Goal: Navigation & Orientation: Find specific page/section

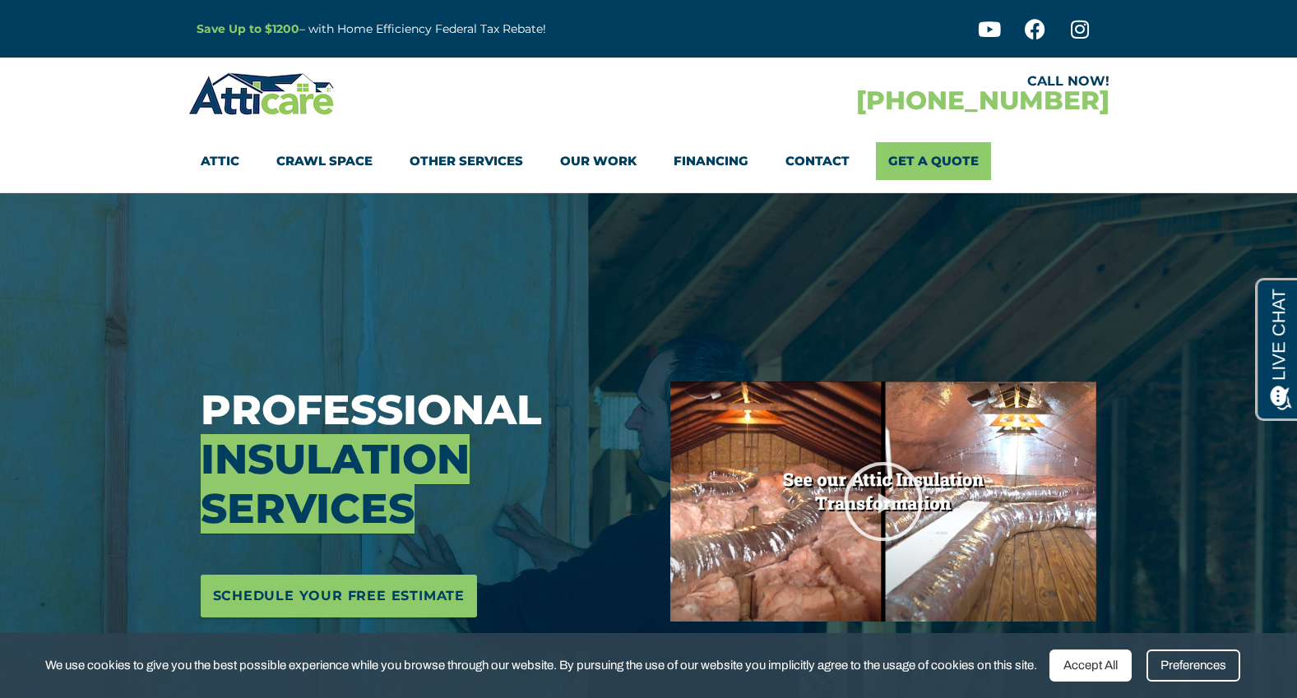
click at [237, 26] on strong "Save Up to $1200" at bounding box center [248, 28] width 103 height 15
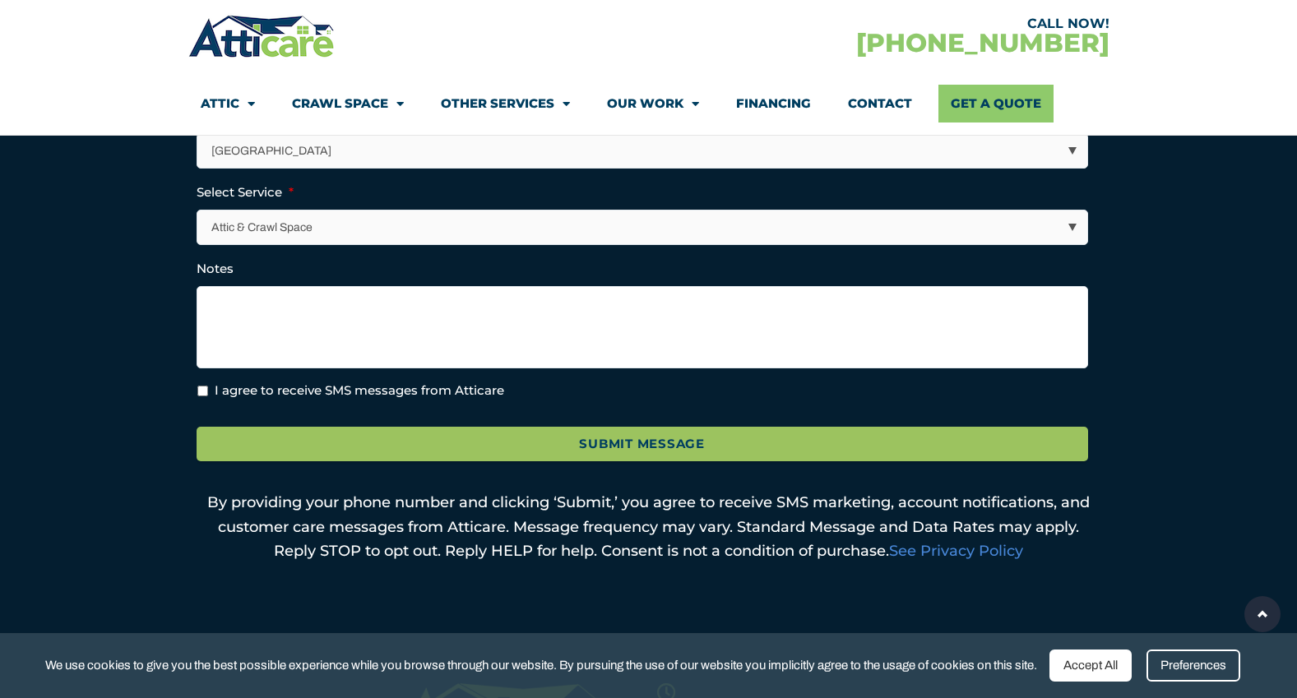
scroll to position [643, 0]
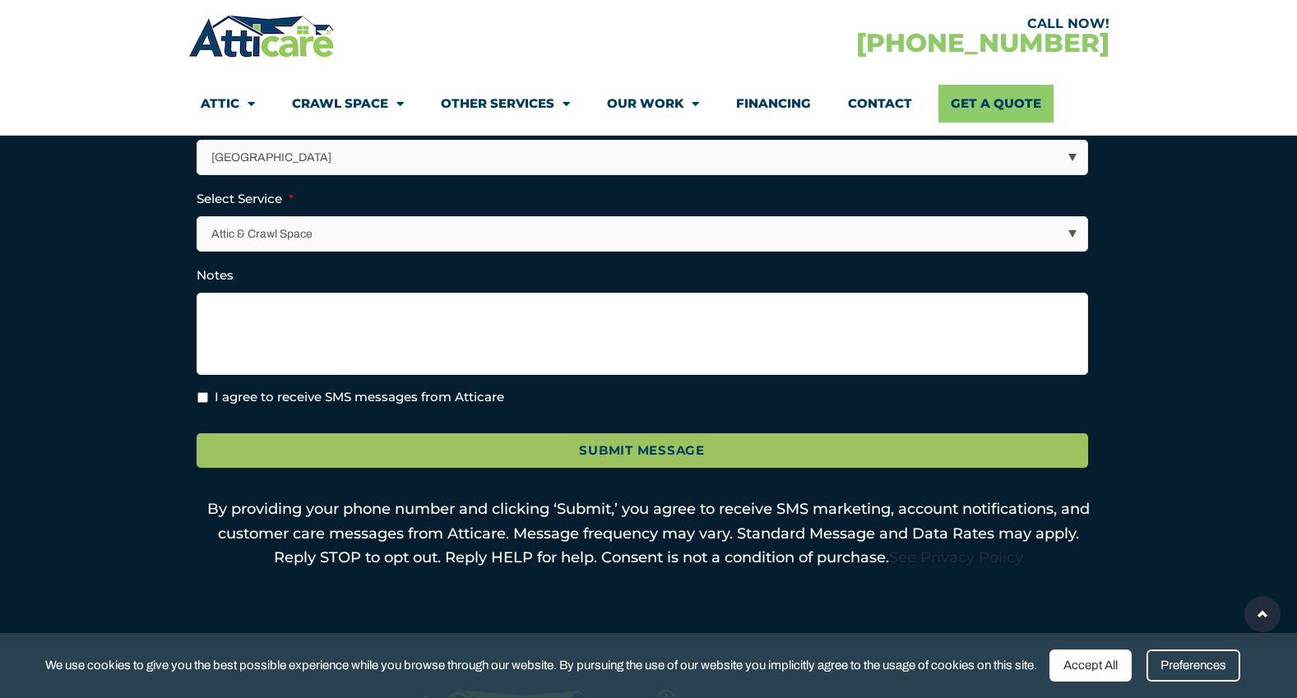
click at [985, 558] on link "See Privacy Policy" at bounding box center [956, 557] width 134 height 18
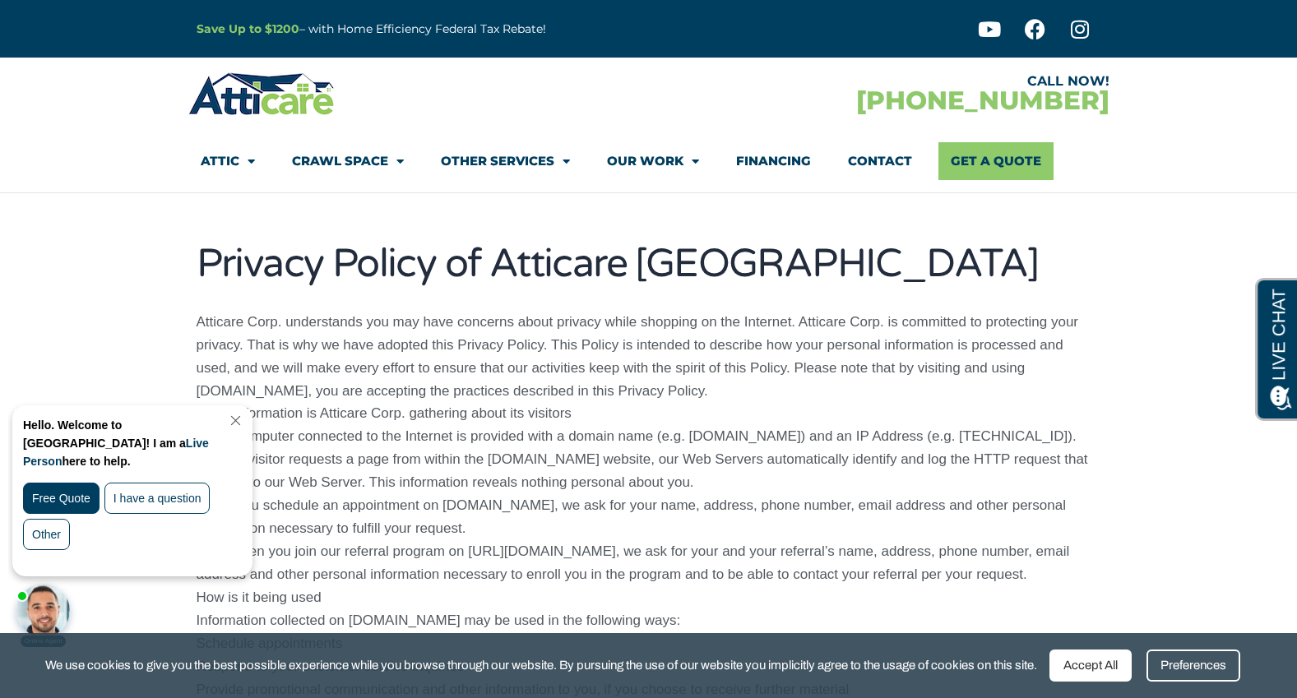
click at [245, 419] on link "Close Chat" at bounding box center [234, 420] width 22 height 12
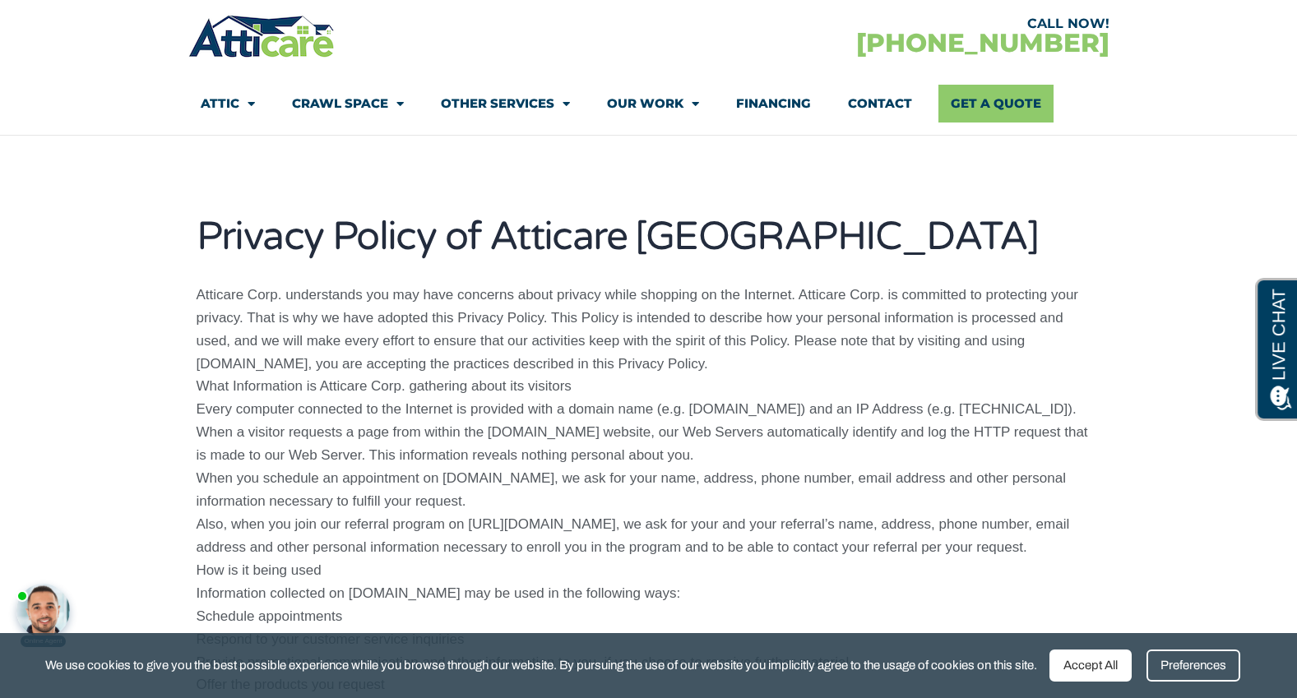
scroll to position [112, 0]
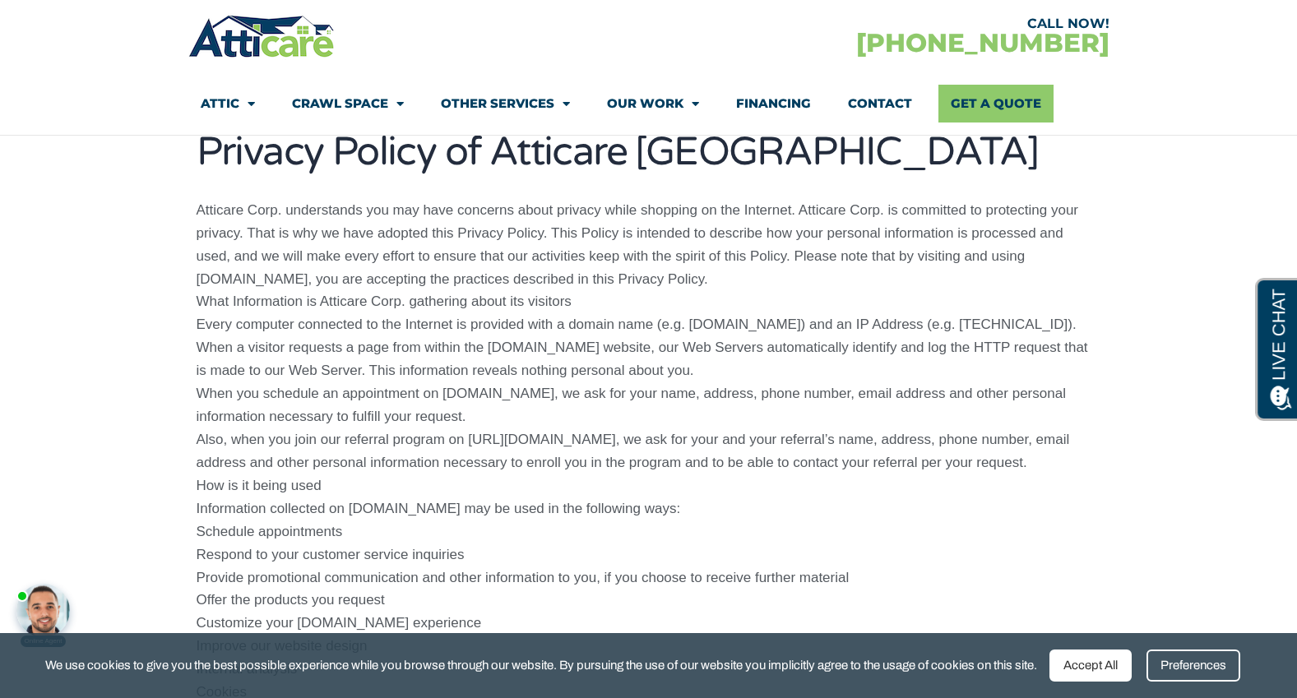
click at [1200, 664] on div "Preferences" at bounding box center [1193, 666] width 94 height 32
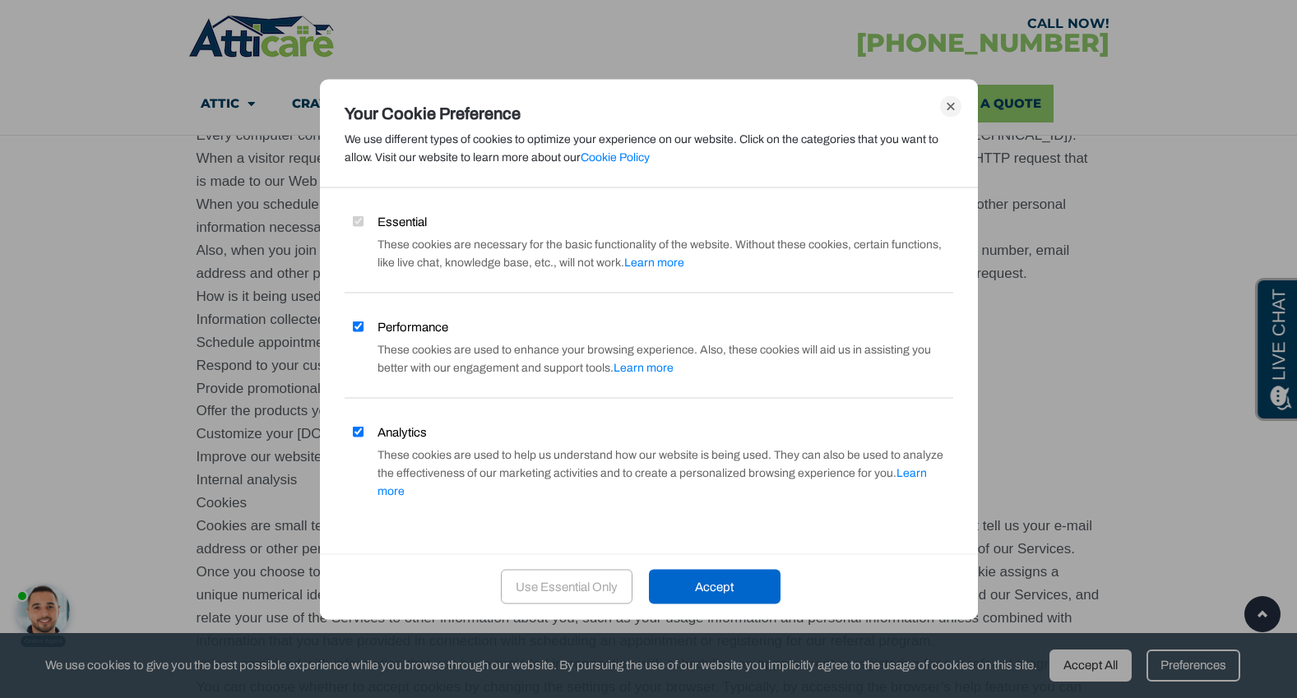
scroll to position [0, 0]
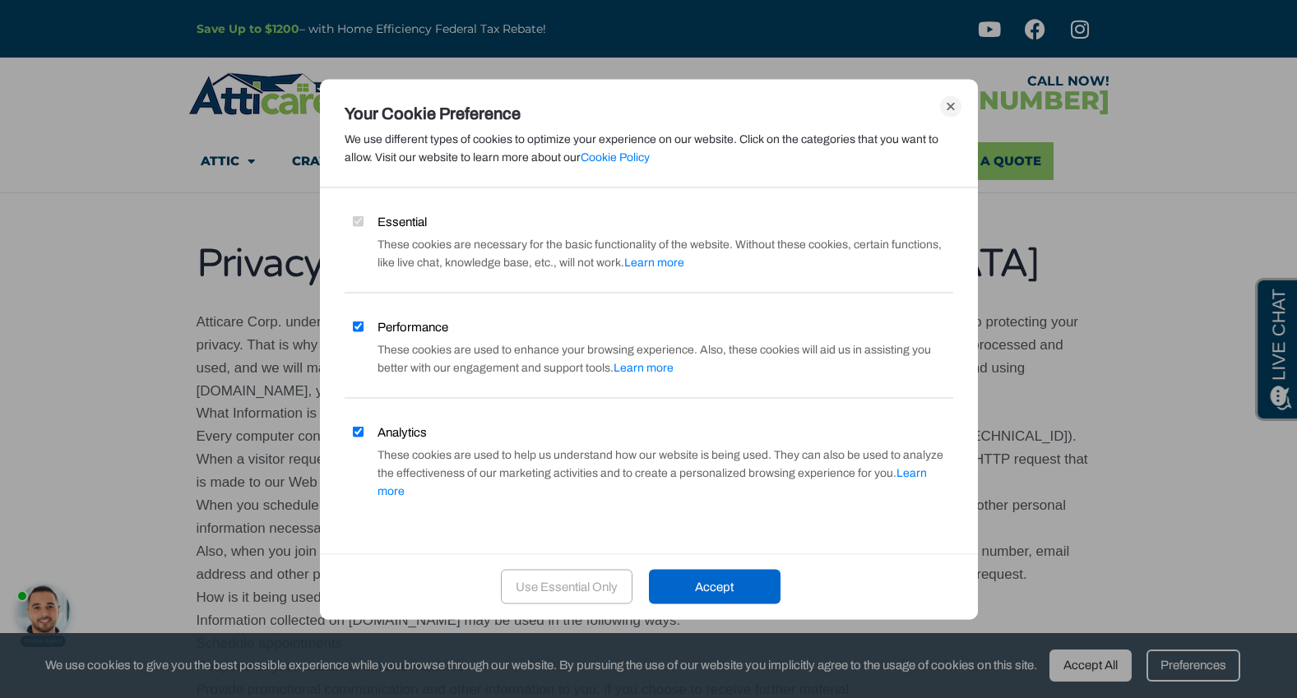
click at [950, 117] on icon at bounding box center [950, 105] width 21 height 21
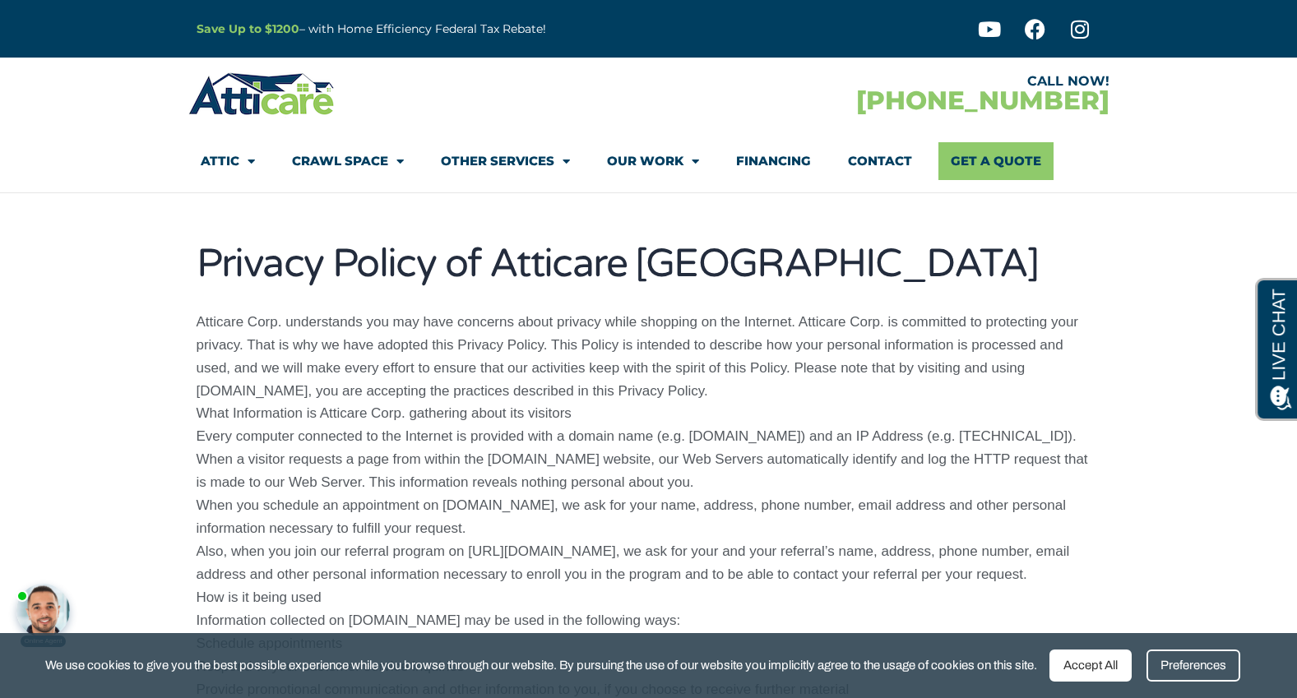
click at [770, 158] on link "Financing" at bounding box center [773, 161] width 75 height 38
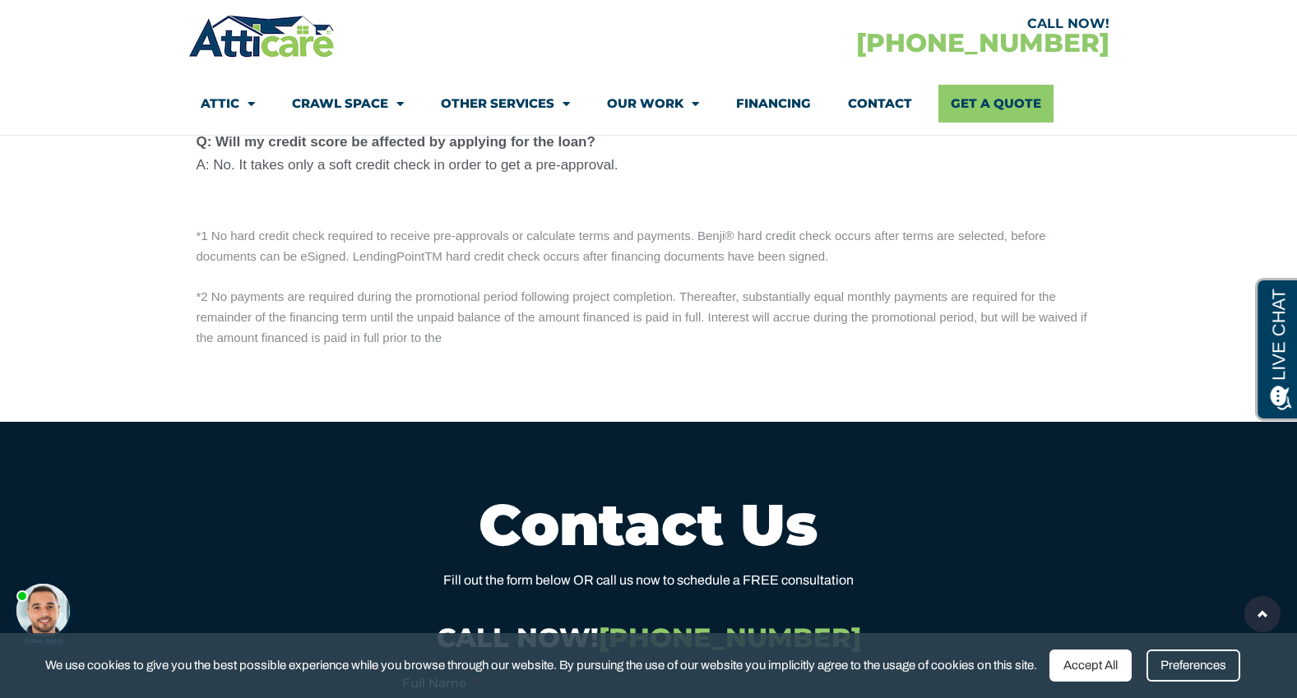
scroll to position [2185, 0]
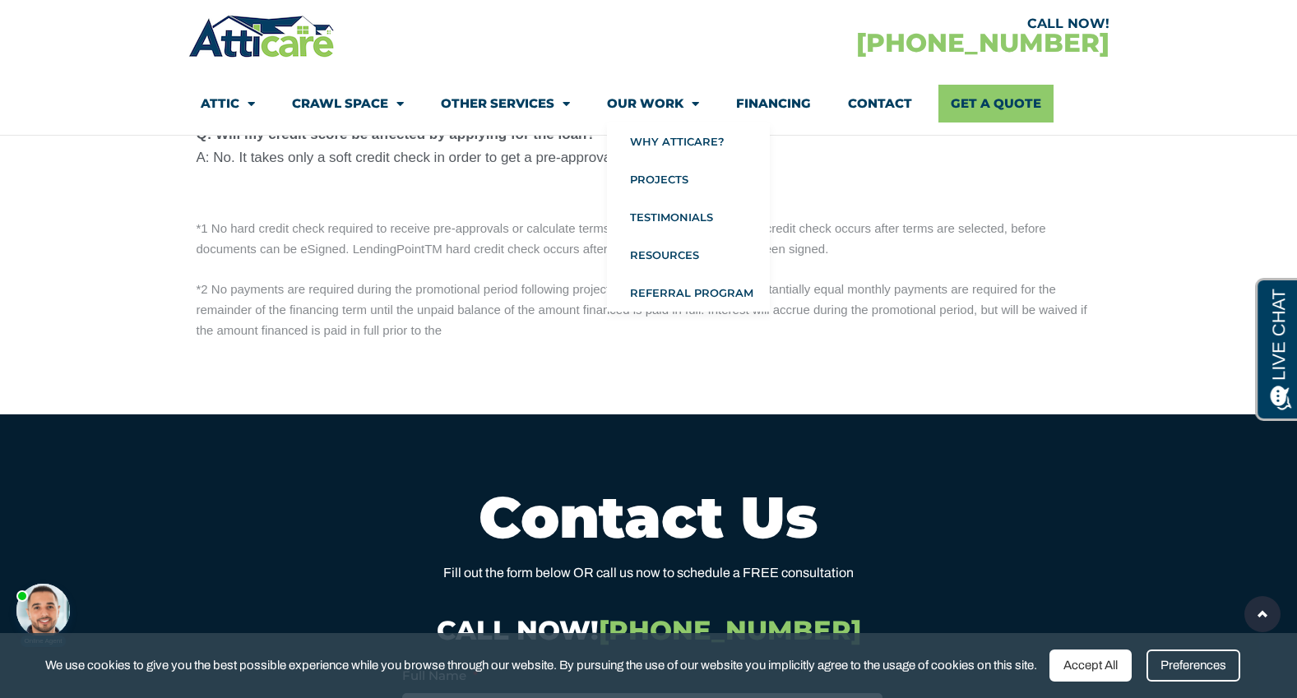
click at [656, 101] on link "Our Work" at bounding box center [653, 104] width 92 height 38
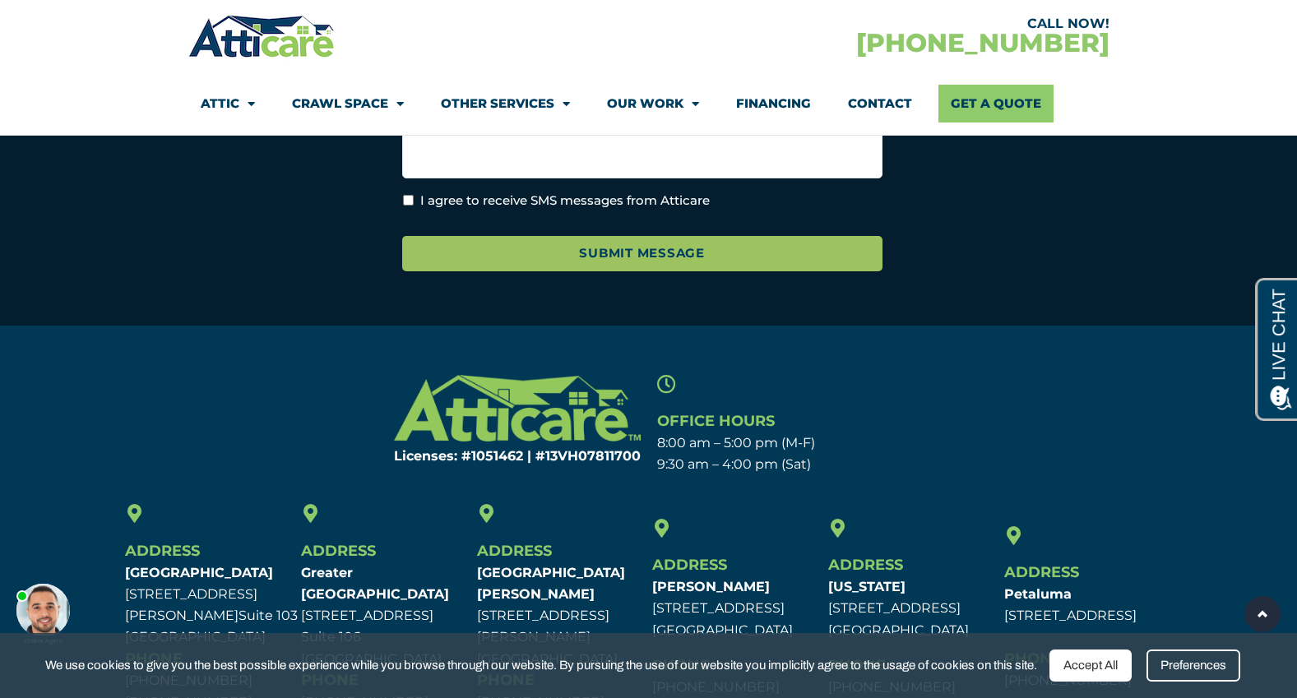
scroll to position [3531, 0]
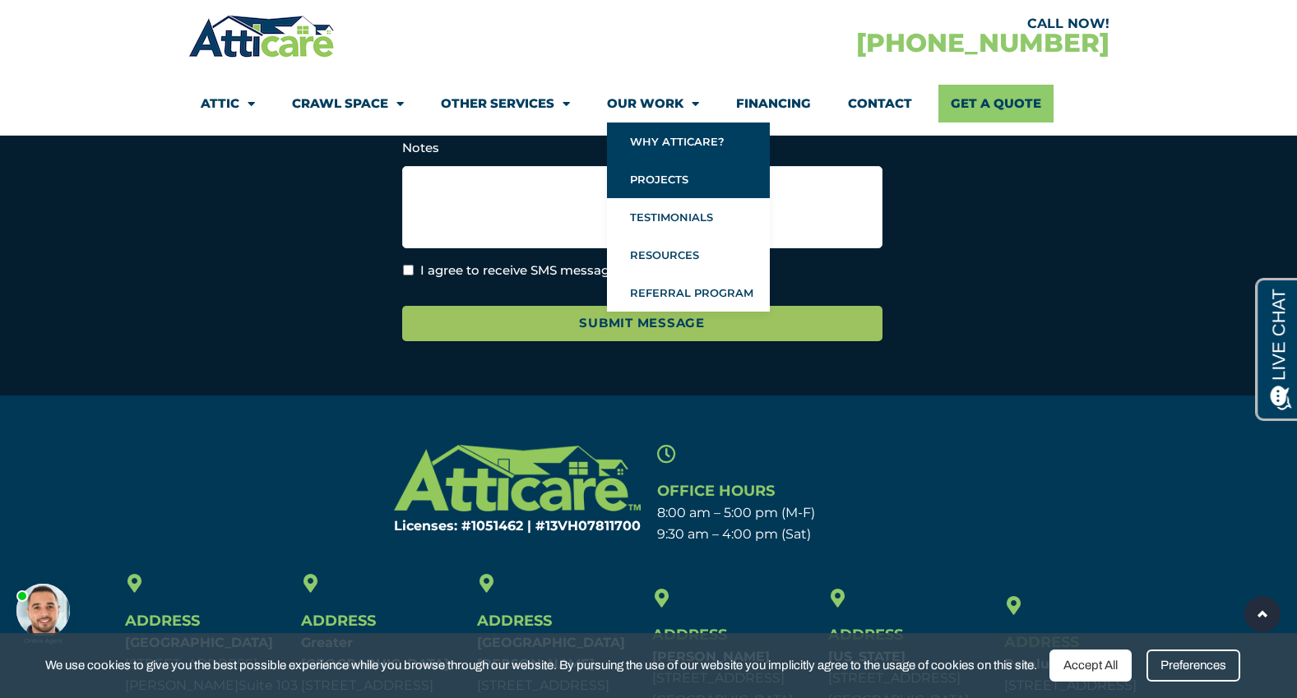
click at [659, 180] on link "Projects" at bounding box center [688, 179] width 163 height 38
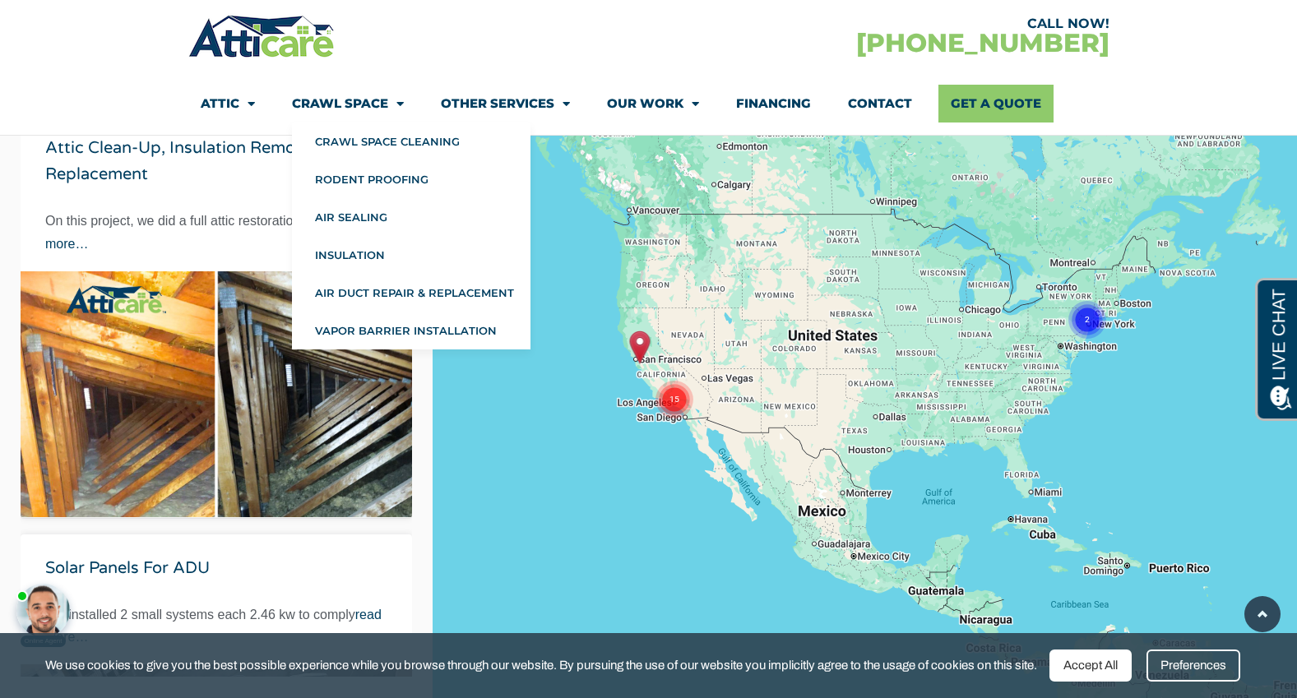
scroll to position [326, 0]
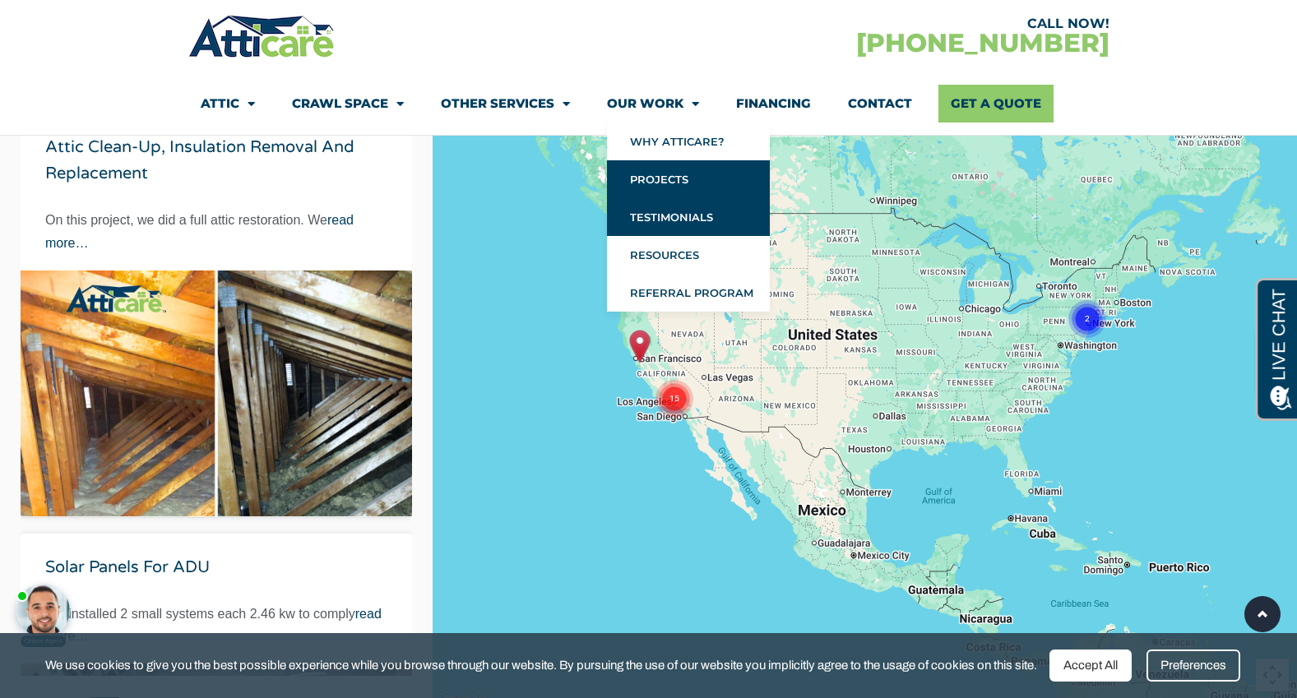
click at [672, 227] on link "Testimonials" at bounding box center [688, 217] width 163 height 38
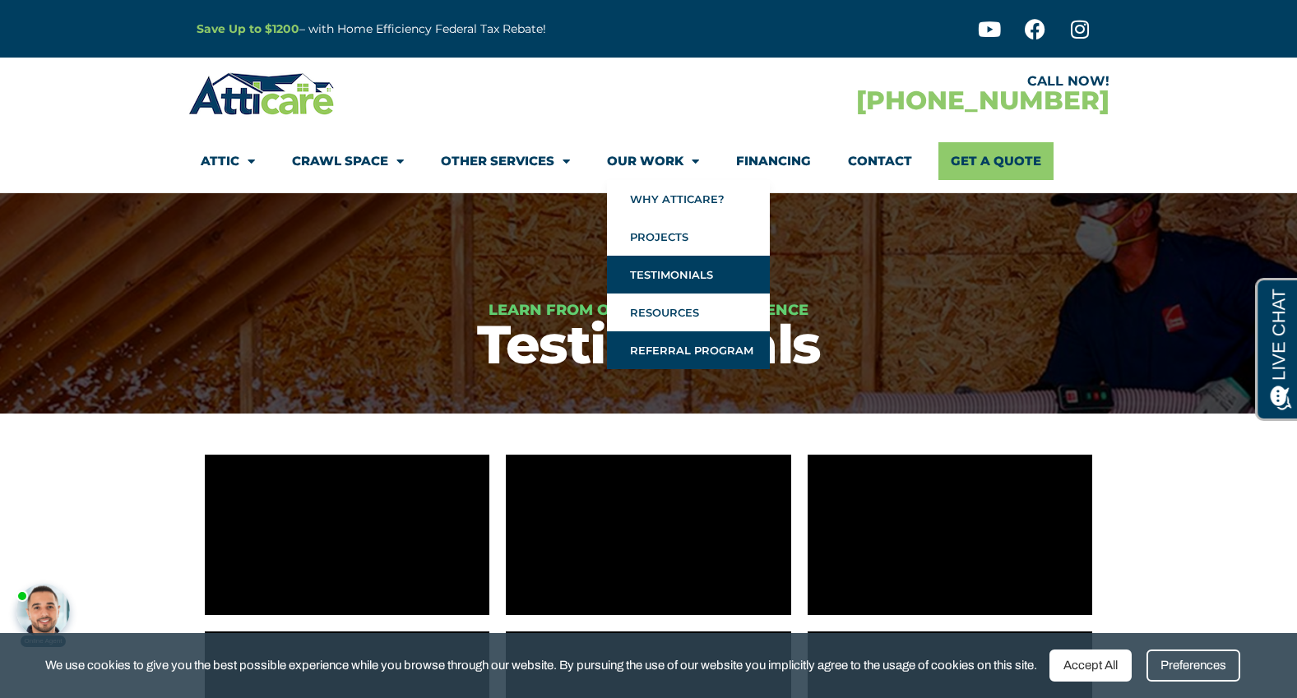
click at [664, 344] on link "Referral Program" at bounding box center [688, 350] width 163 height 38
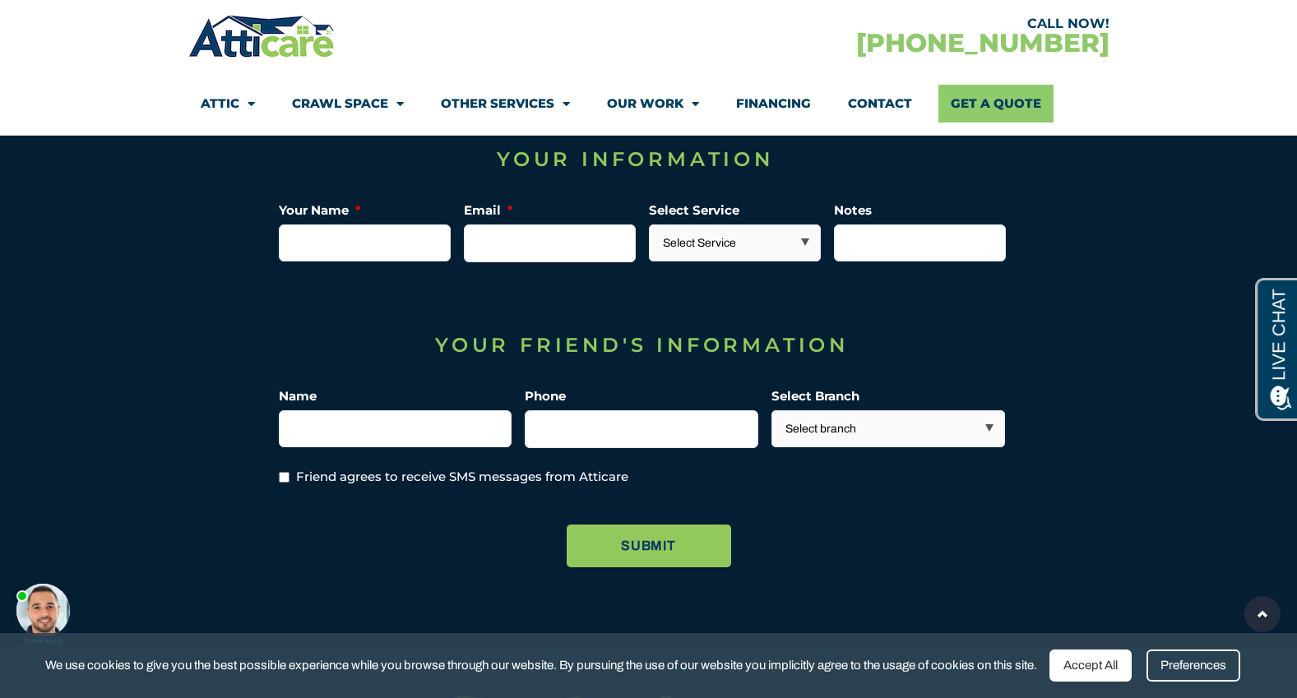
scroll to position [1715, 0]
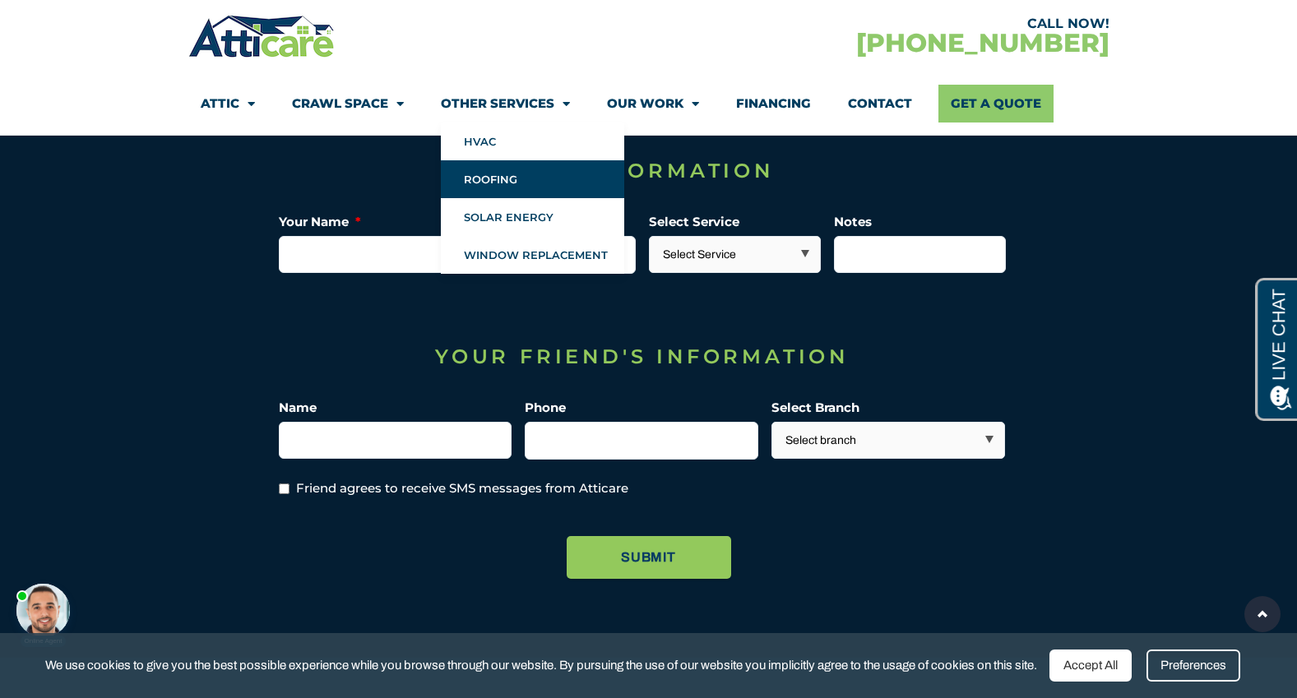
click at [488, 187] on link "Roofing" at bounding box center [532, 179] width 183 height 38
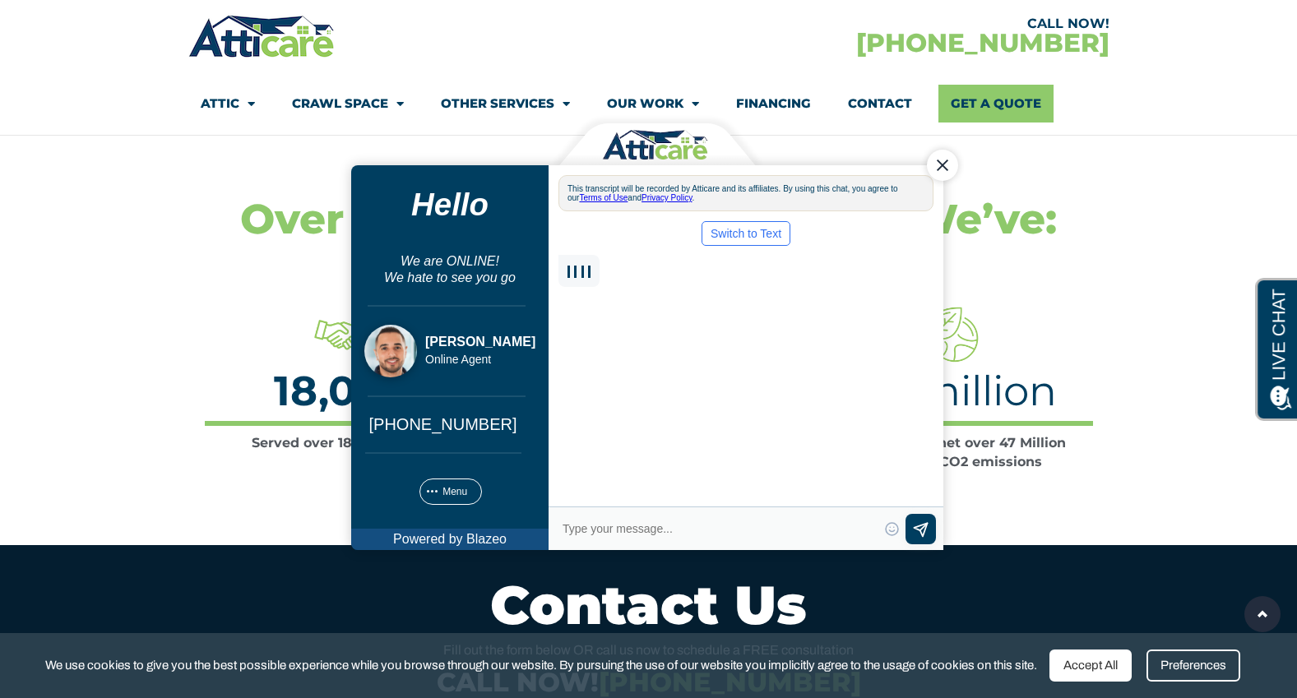
click at [937, 161] on div "Close Chat" at bounding box center [941, 164] width 31 height 31
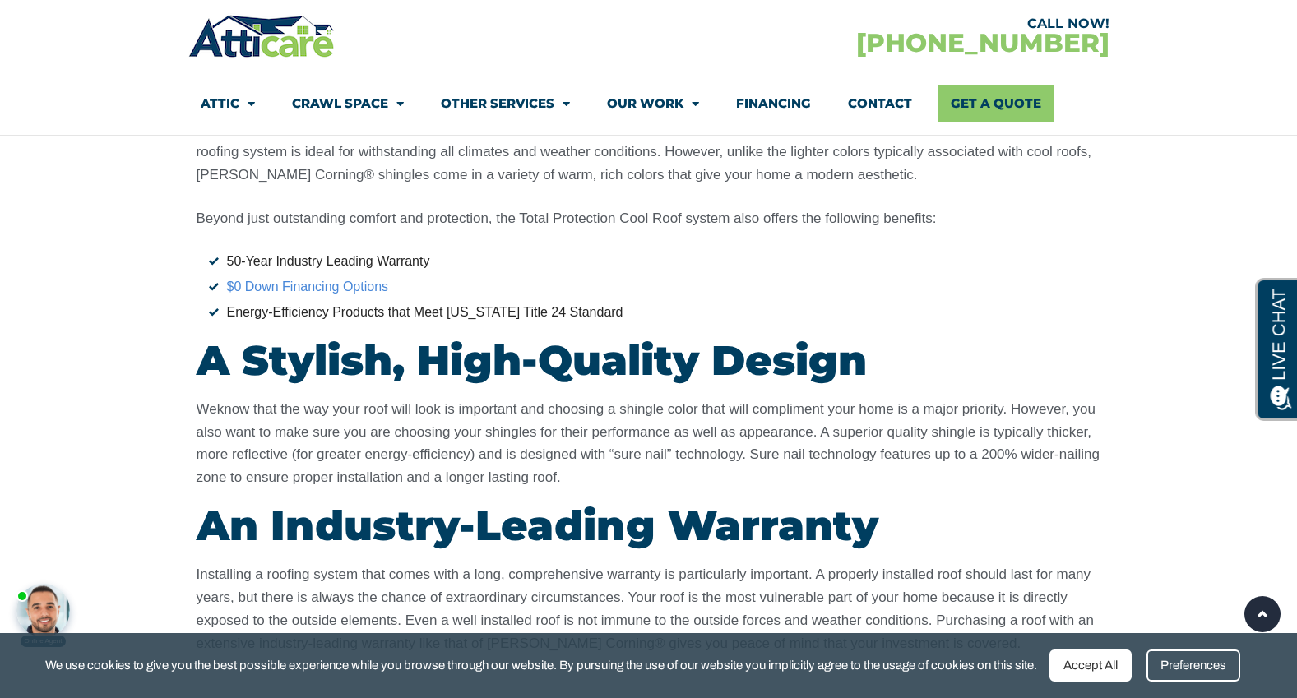
scroll to position [3787, 0]
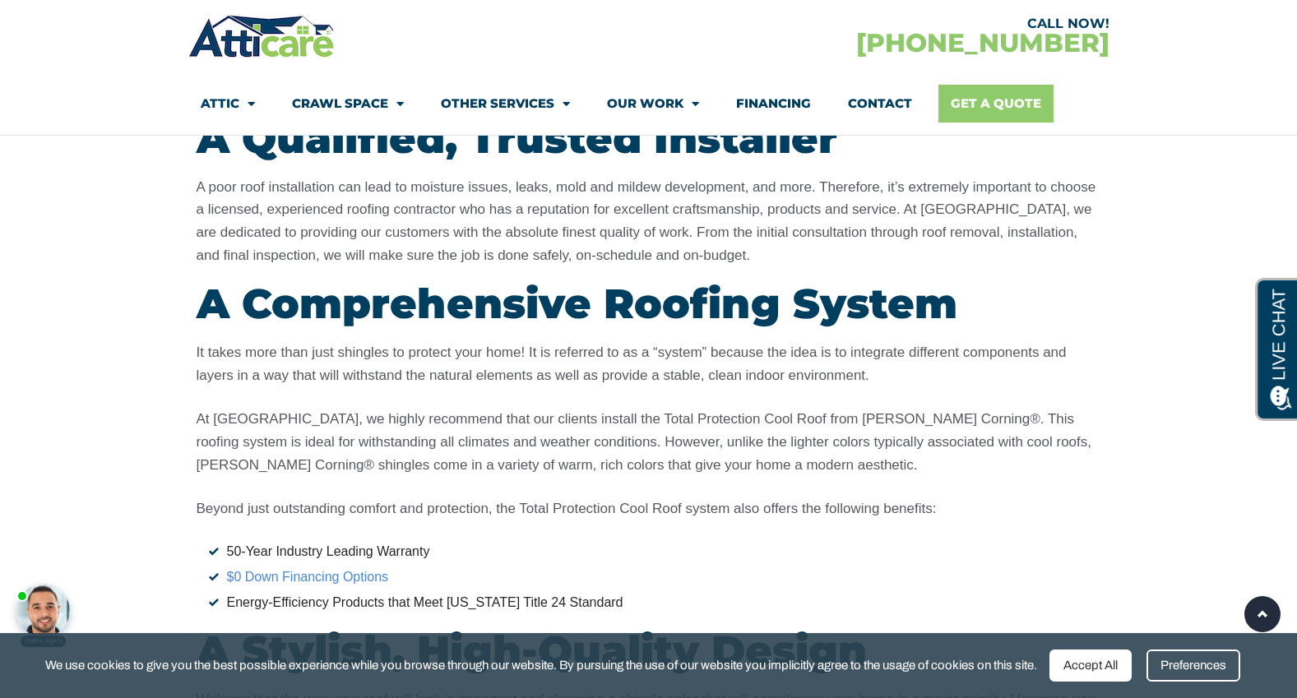
click at [974, 98] on link "Get A Quote" at bounding box center [995, 104] width 115 height 38
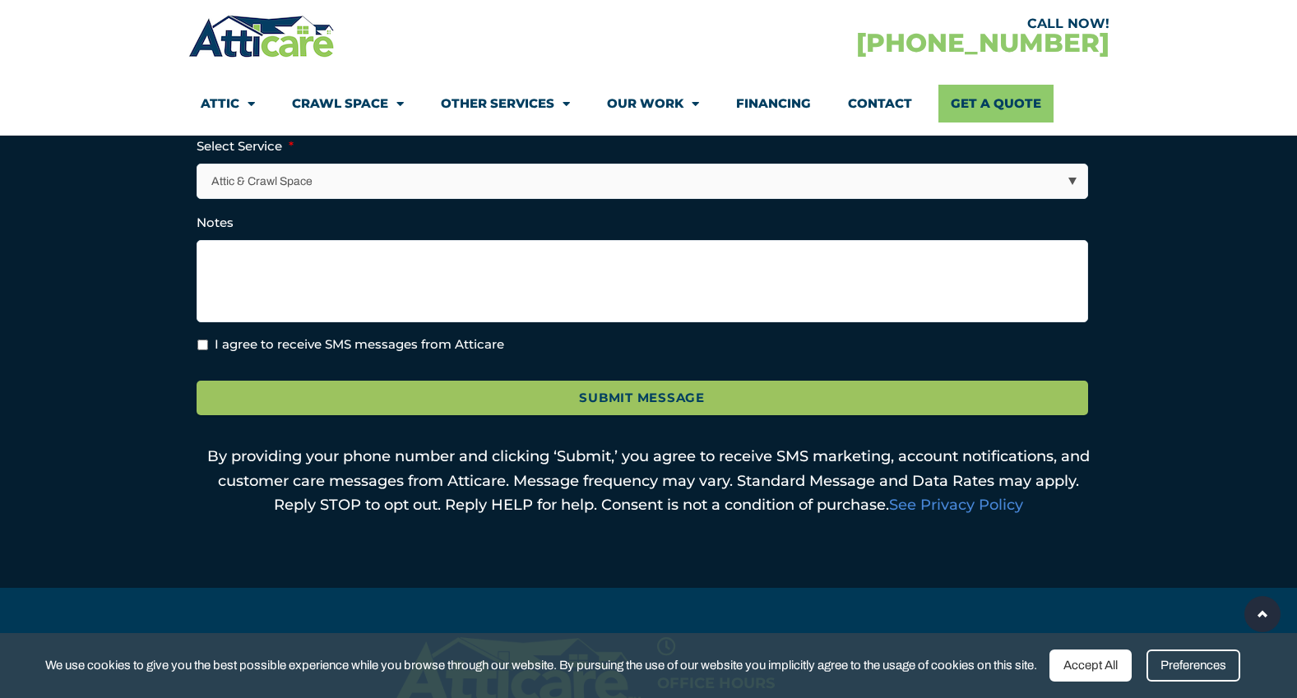
scroll to position [759, 0]
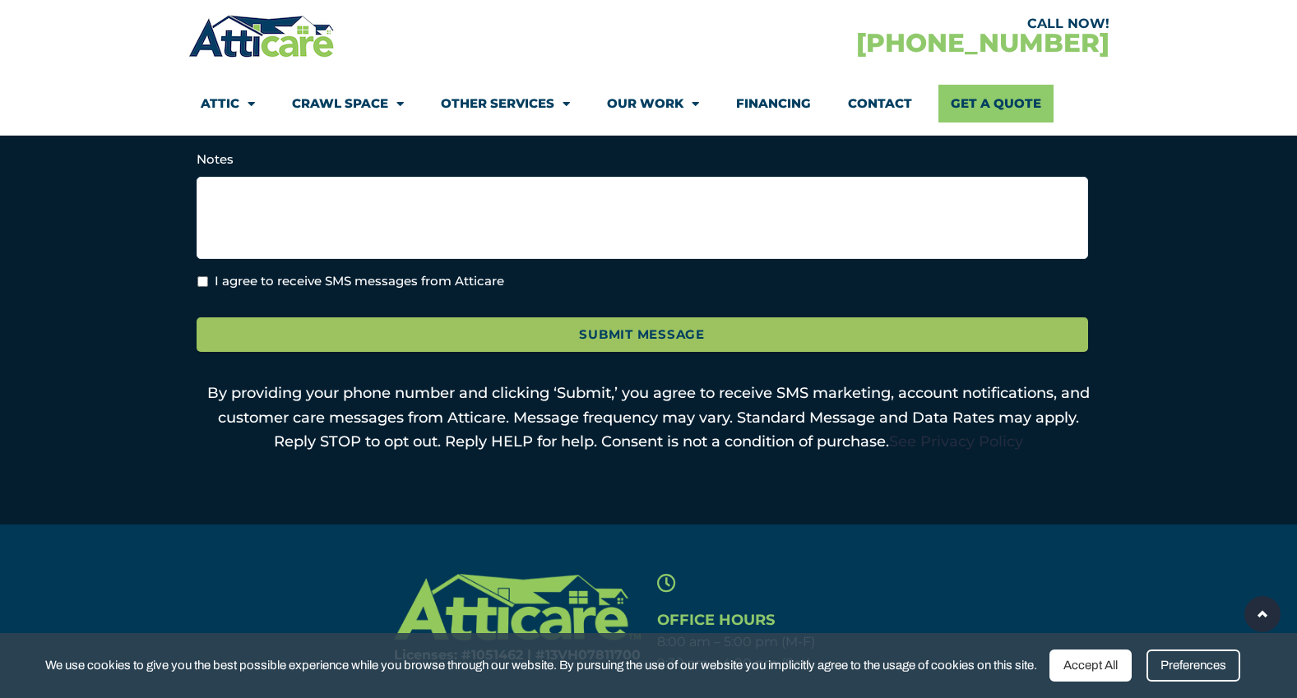
click at [997, 449] on link "See Privacy Policy" at bounding box center [956, 441] width 134 height 18
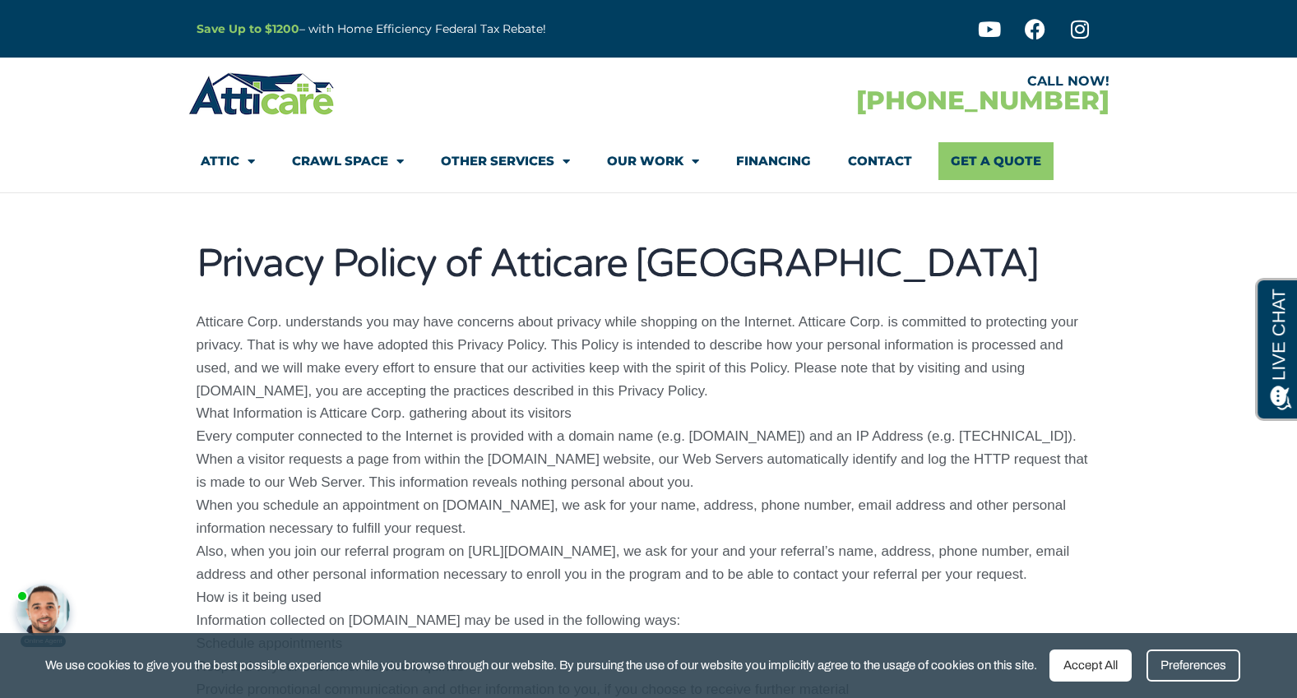
click at [1213, 657] on div "Preferences" at bounding box center [1193, 666] width 94 height 32
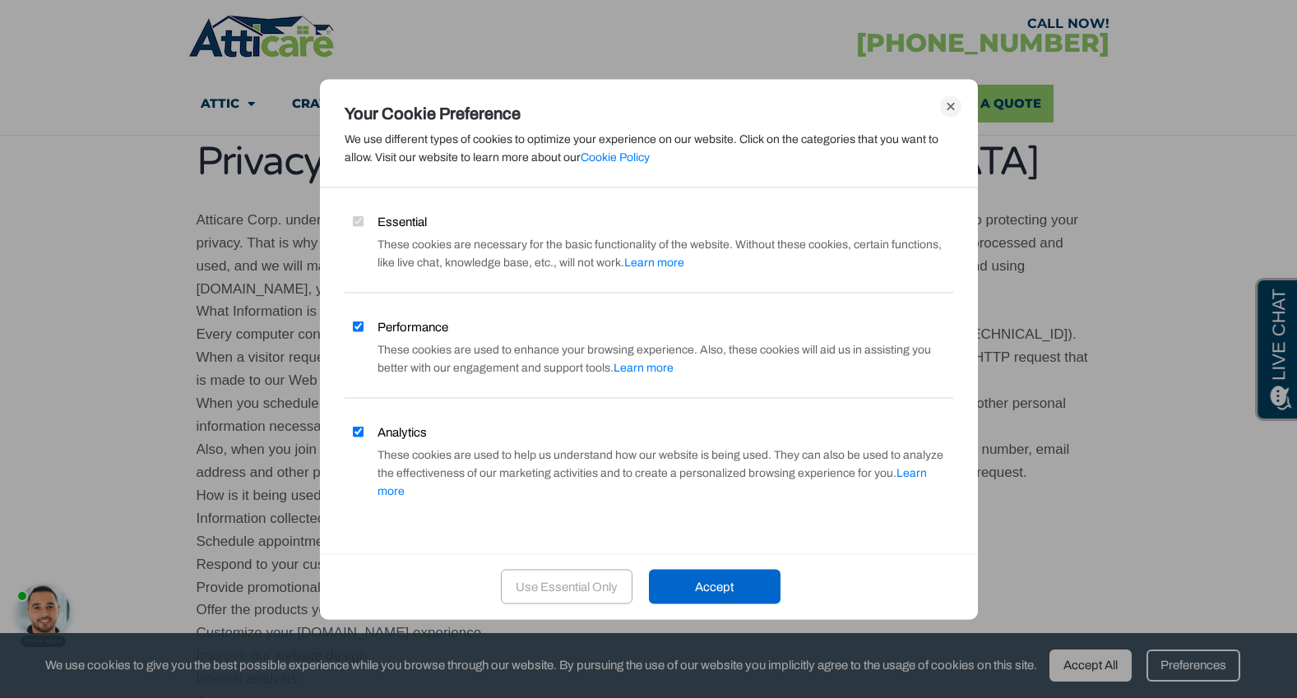
scroll to position [163, 0]
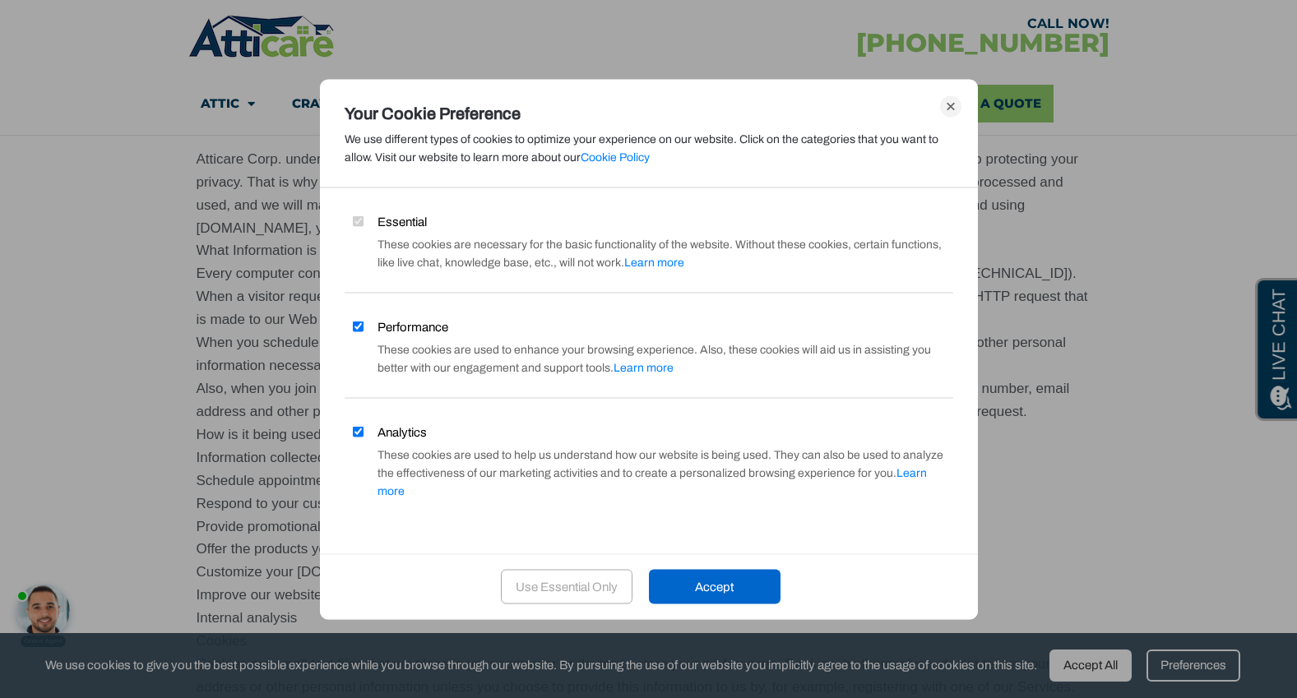
click at [621, 163] on link "Cookie Policy" at bounding box center [615, 156] width 69 height 12
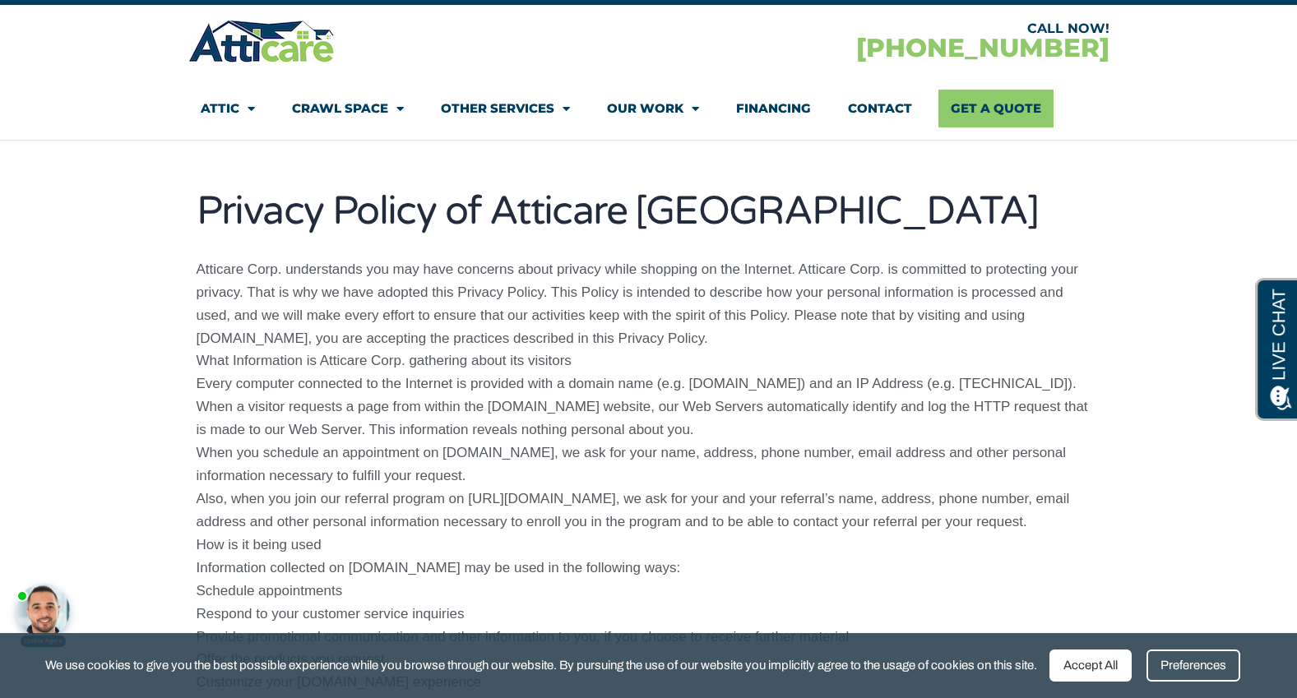
scroll to position [292, 0]
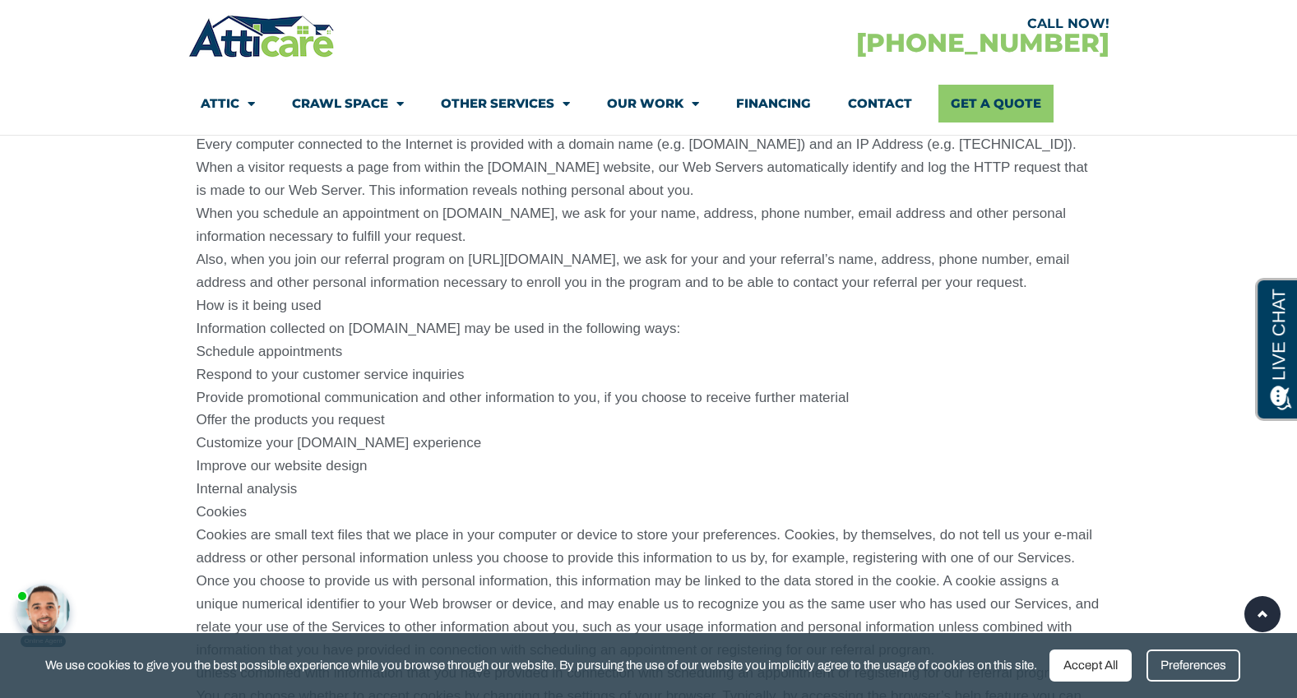
click at [52, 584] on div at bounding box center [42, 610] width 53 height 53
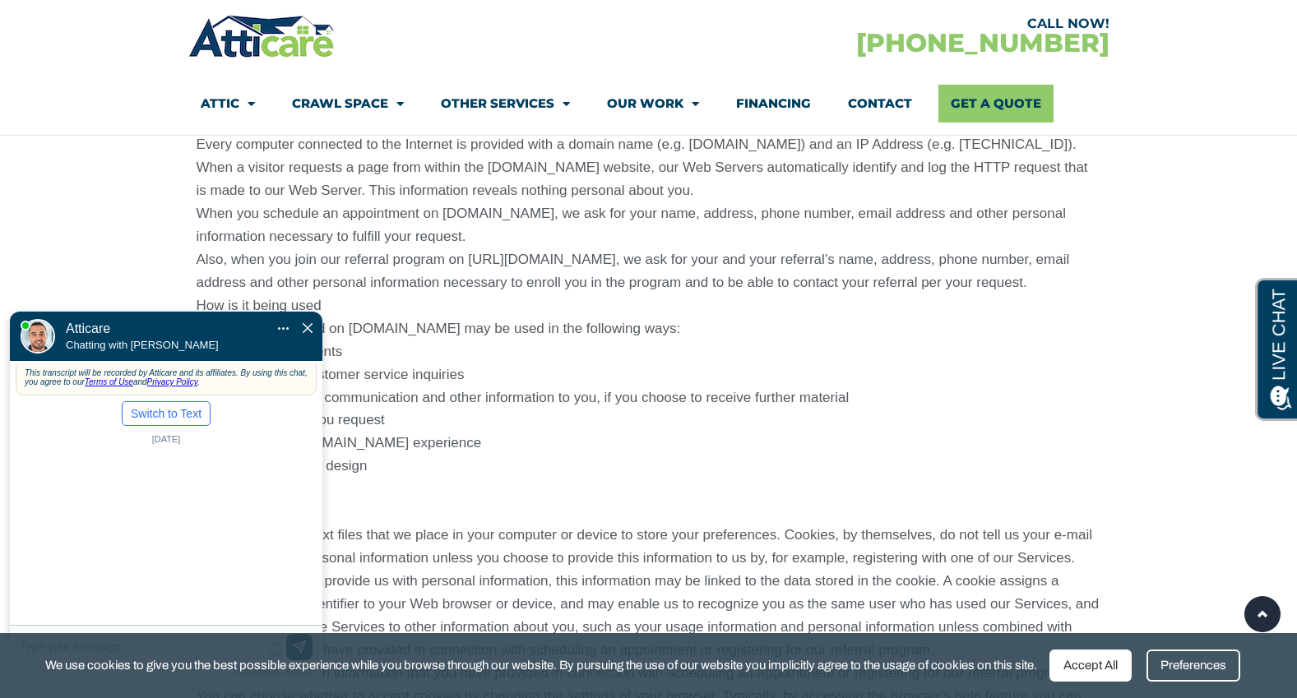
scroll to position [0, 0]
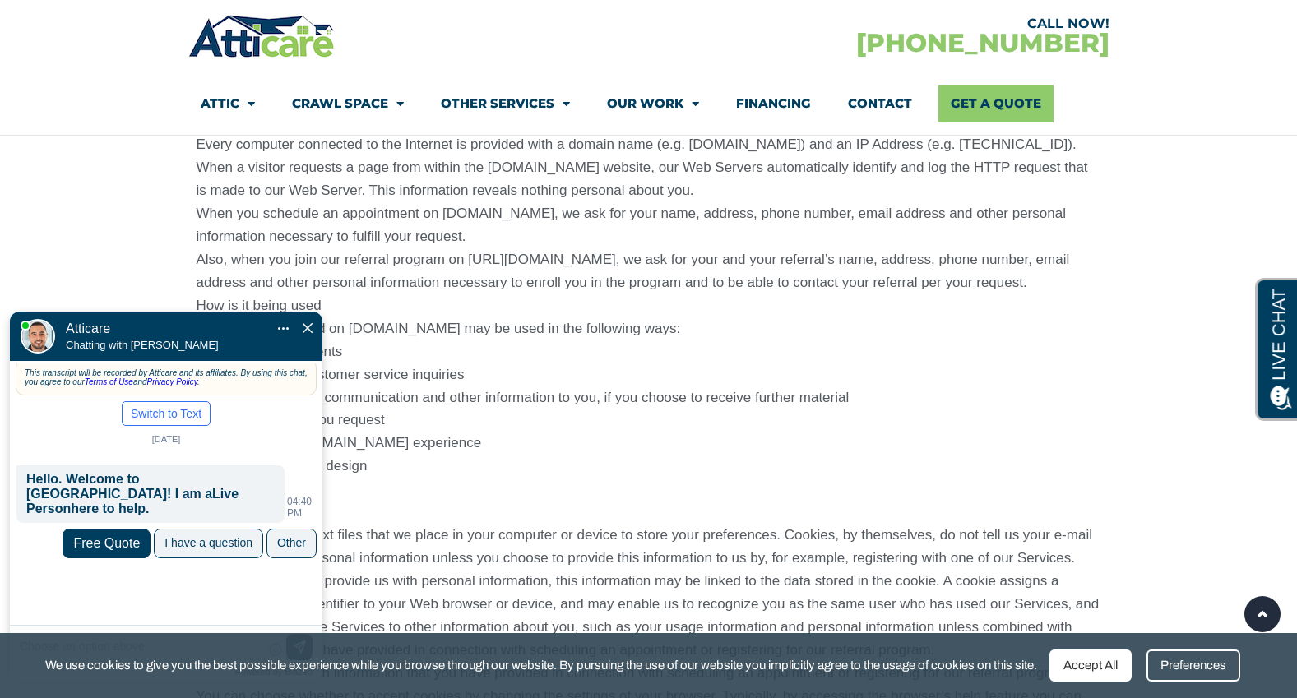
click at [126, 377] on link "Terms of Use" at bounding box center [109, 381] width 49 height 9
click at [198, 377] on link "Privacy Policy" at bounding box center [172, 381] width 51 height 9
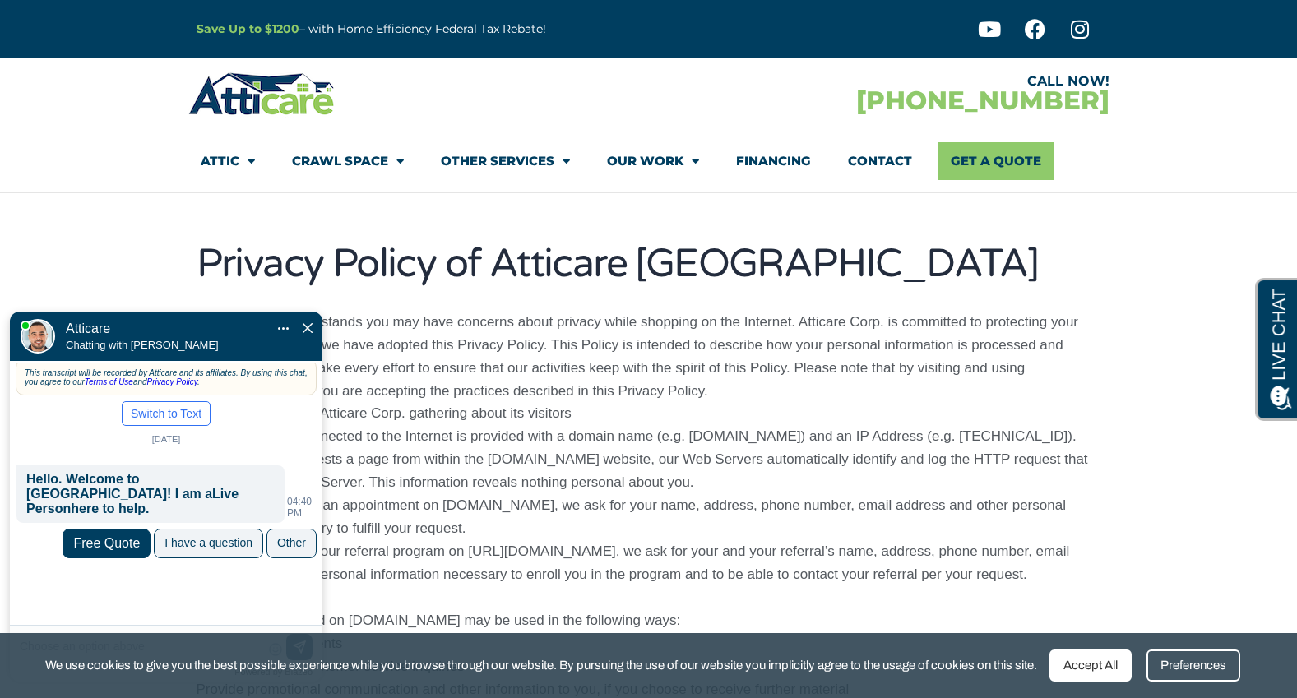
click at [280, 323] on div "Mute Transfer chat to Text Pop Out" at bounding box center [283, 329] width 13 height 13
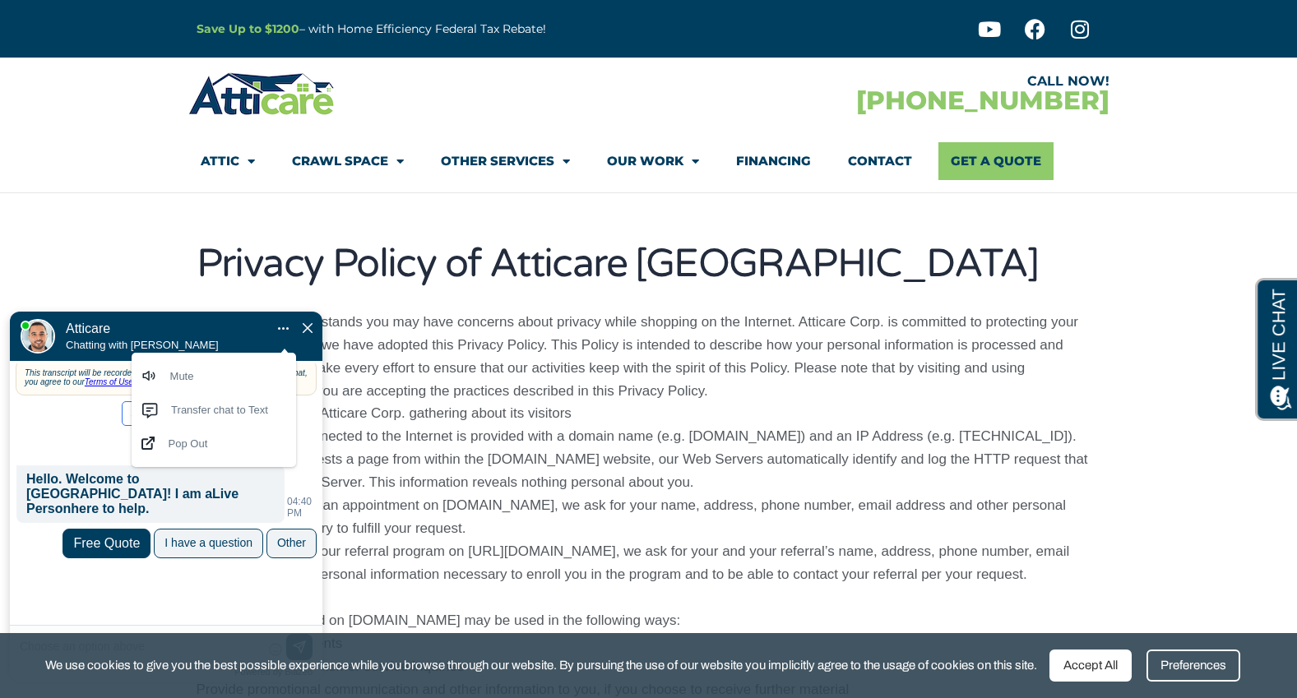
click at [308, 323] on img "Close Chat" at bounding box center [308, 328] width 10 height 10
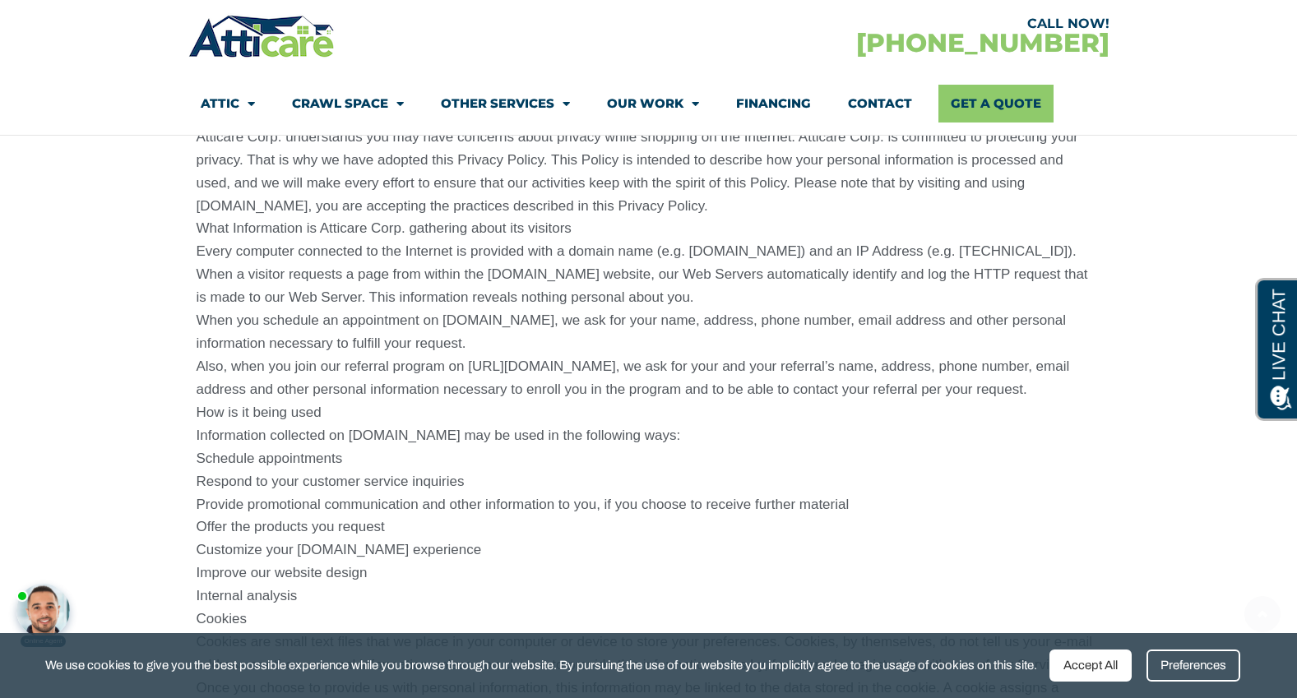
scroll to position [201, 0]
